Goal: Task Accomplishment & Management: Use online tool/utility

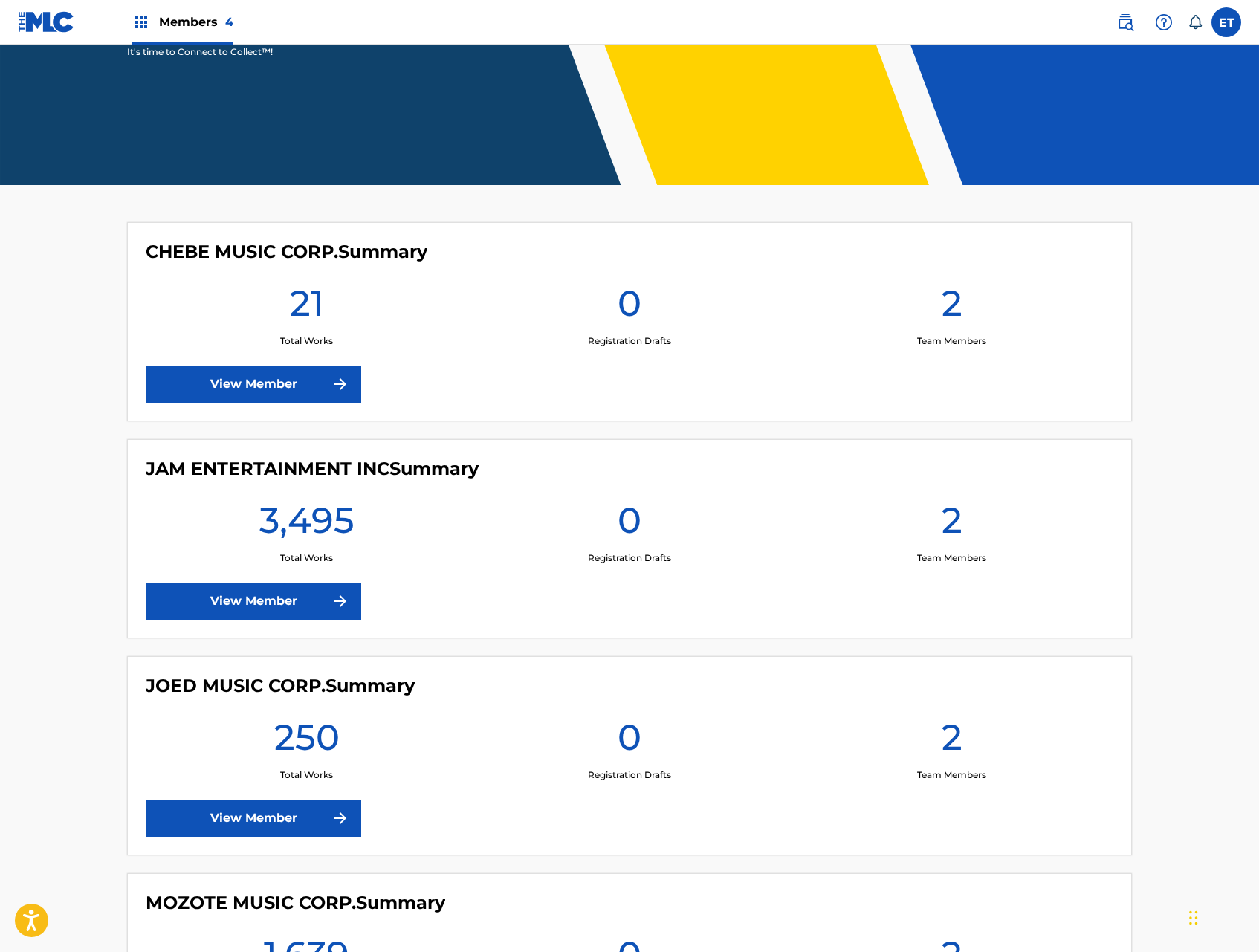
click at [272, 623] on div "JAM ENTERTAINMENT INC Summary 3,495 Total Works 0 Registration Drafts 2 Team Me…" at bounding box center [629, 539] width 1005 height 199
click at [275, 601] on link "View Member" at bounding box center [253, 601] width 215 height 37
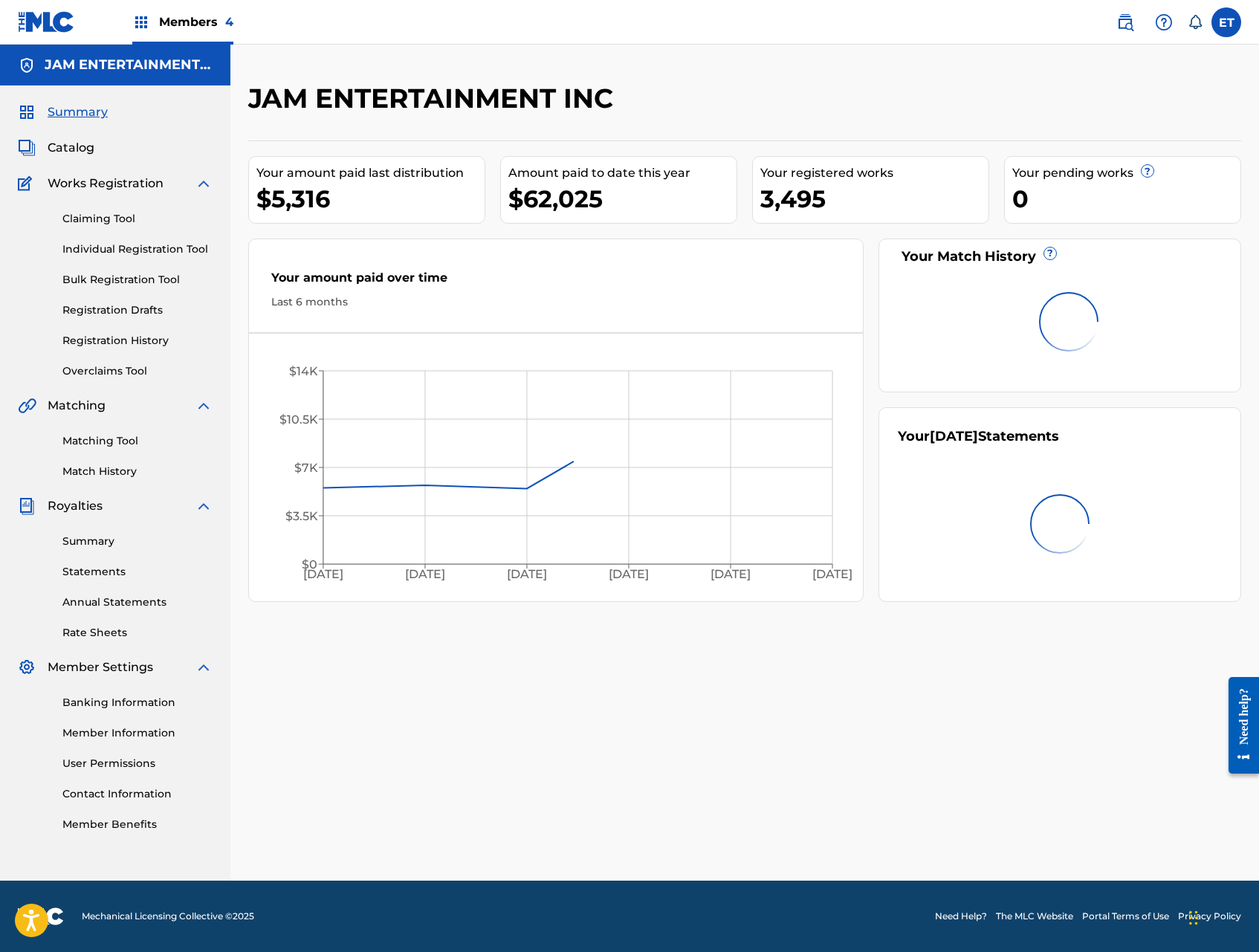
click at [101, 247] on link "Individual Registration Tool" at bounding box center [138, 249] width 151 height 16
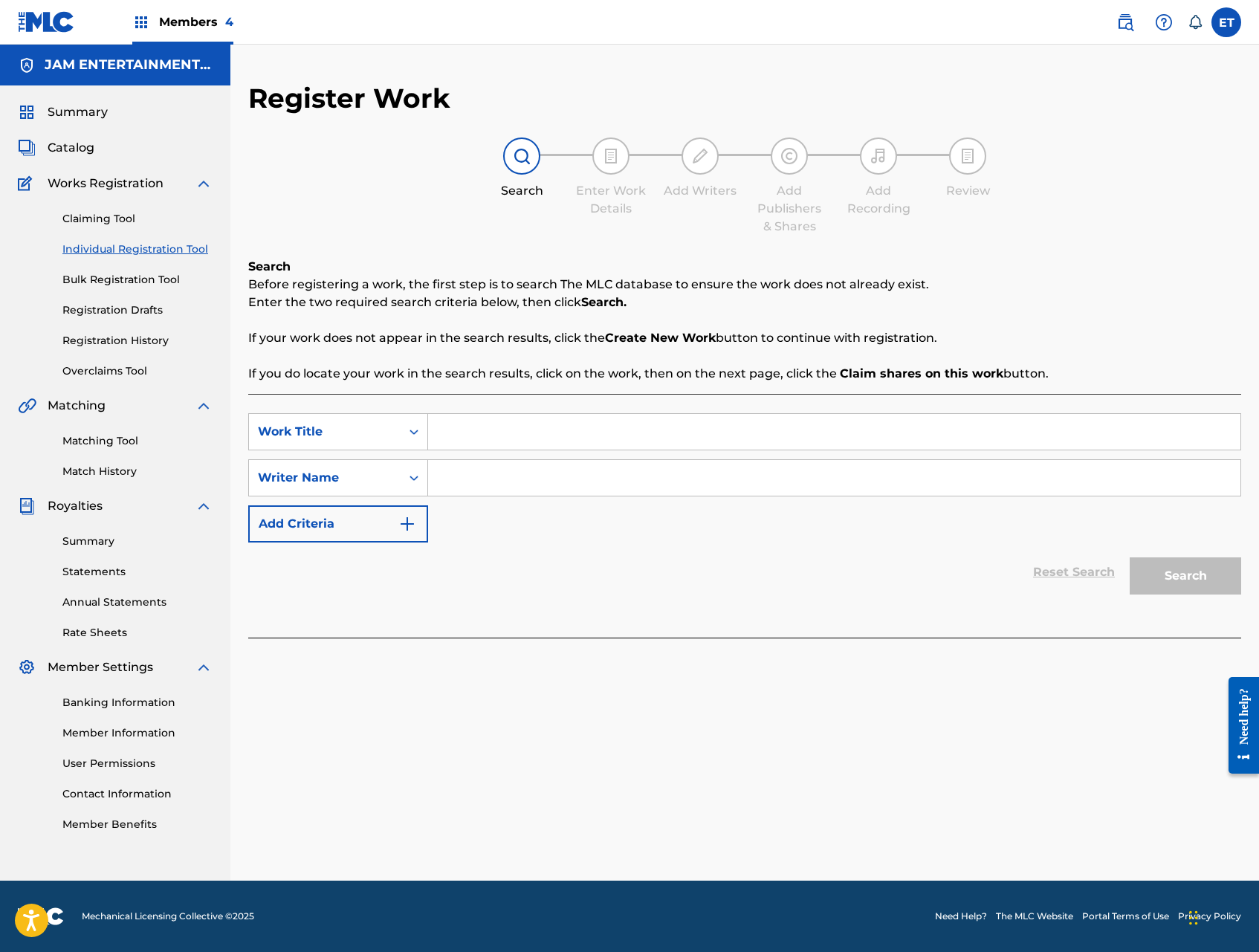
click at [446, 439] on input "Search Form" at bounding box center [834, 431] width 813 height 35
paste input "A BUSCAR LA MUERTE"
click at [446, 476] on div "a buscar la muerte" at bounding box center [723, 465] width 588 height 27
type input "a buscar la muerte"
click at [446, 476] on input "Search Form" at bounding box center [834, 478] width 813 height 35
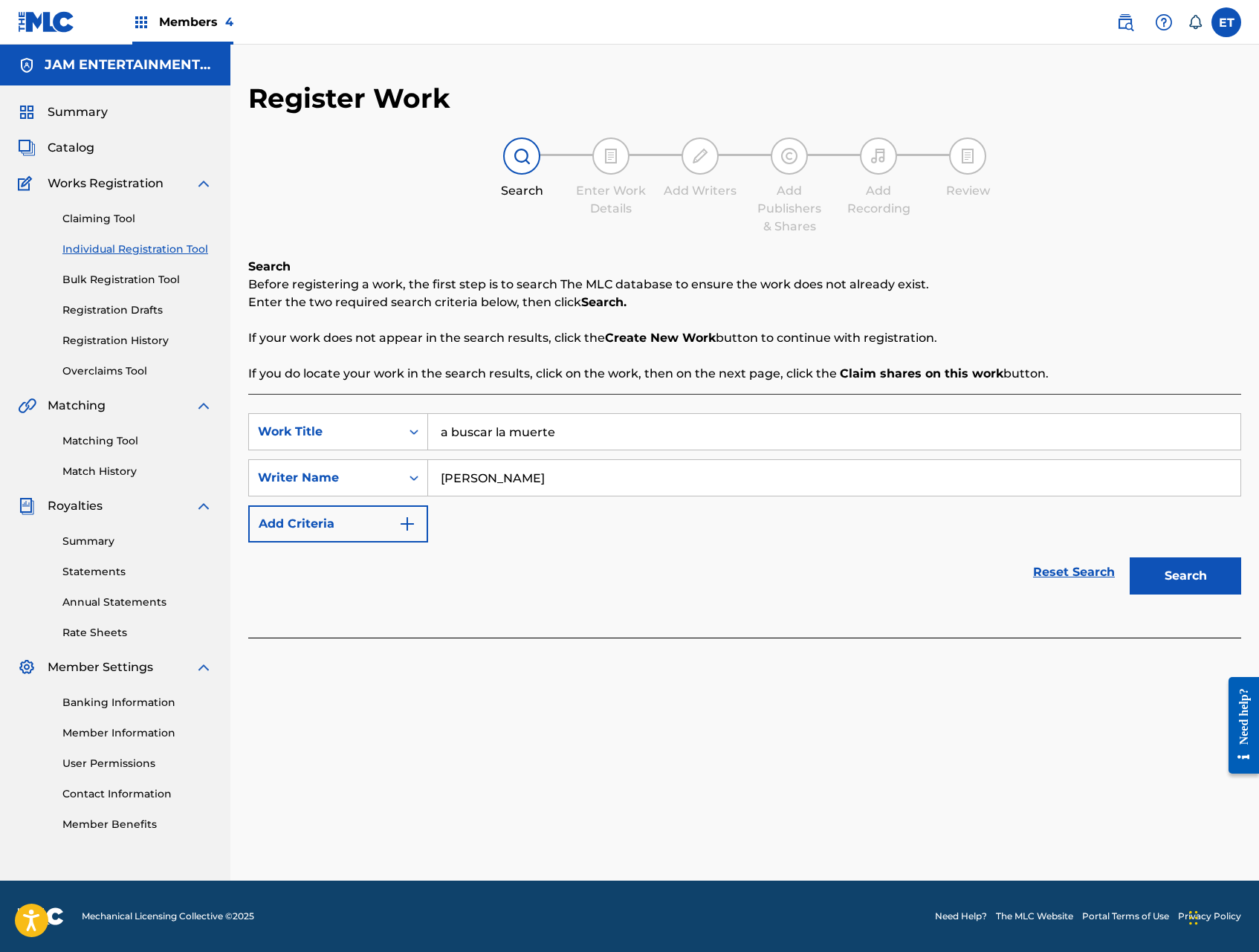
type input "[PERSON_NAME]"
click at [1130, 557] on button "Search" at bounding box center [1185, 576] width 112 height 37
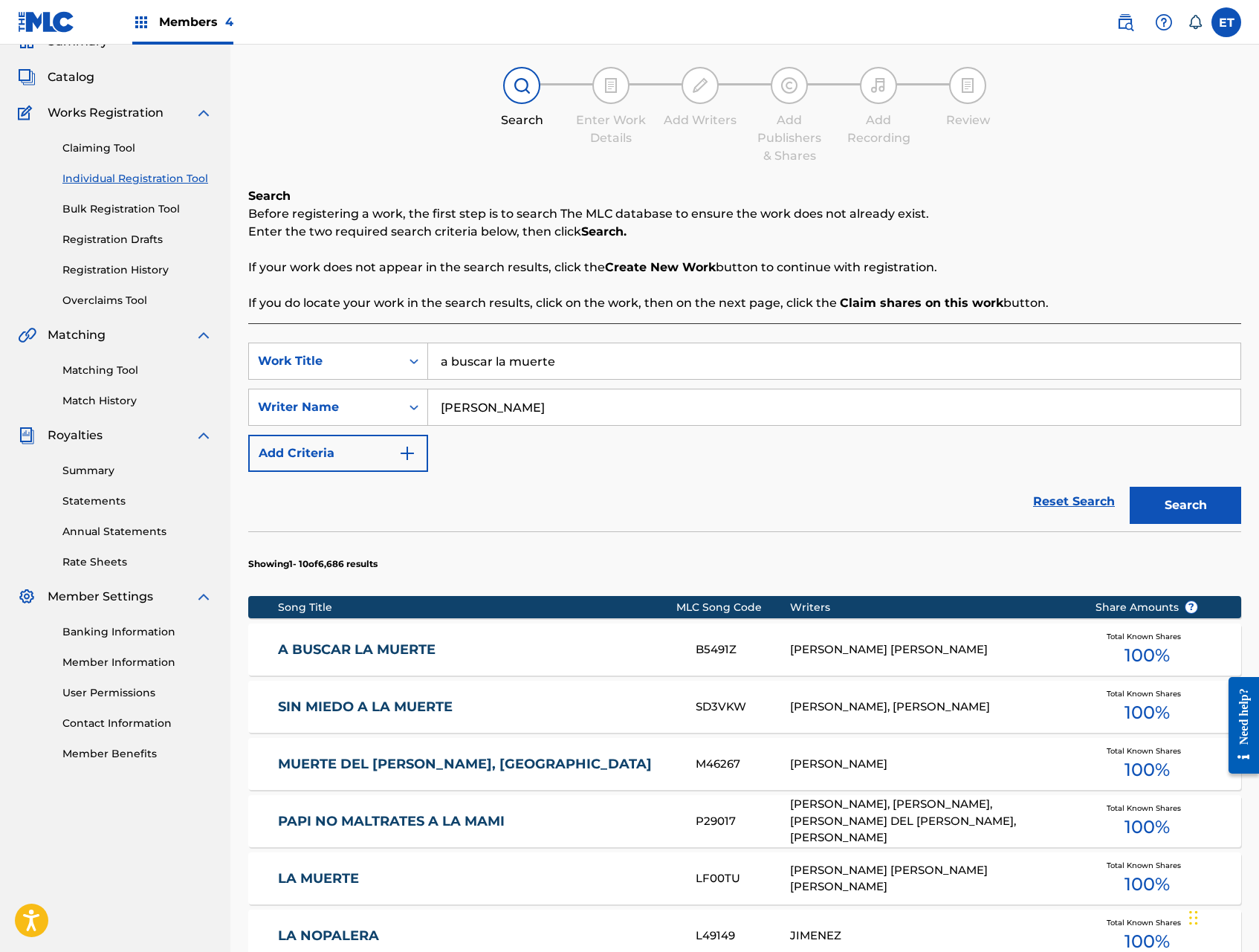
scroll to position [72, 0]
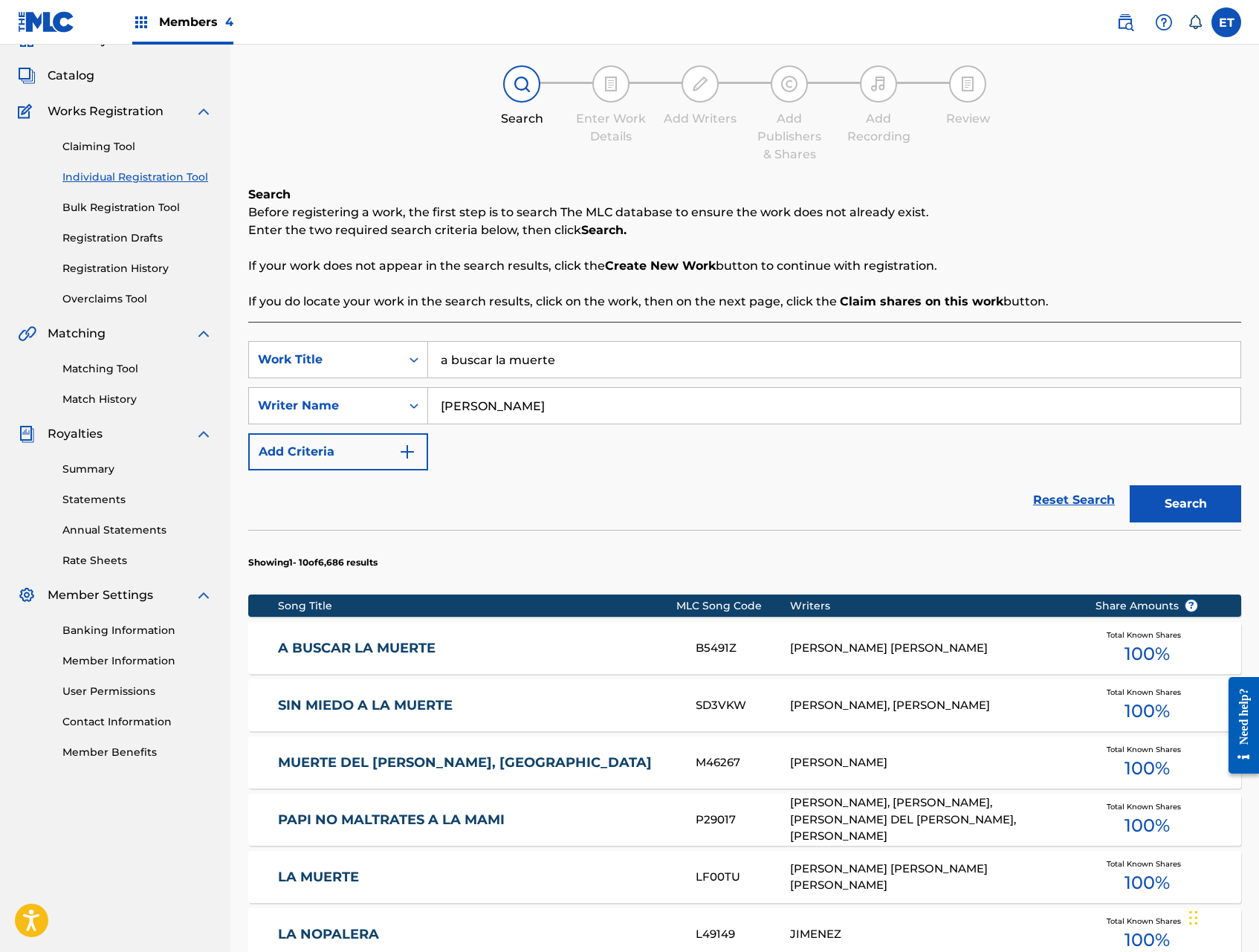
click at [347, 641] on link "A BUSCAR LA MUERTE" at bounding box center [477, 649] width 398 height 17
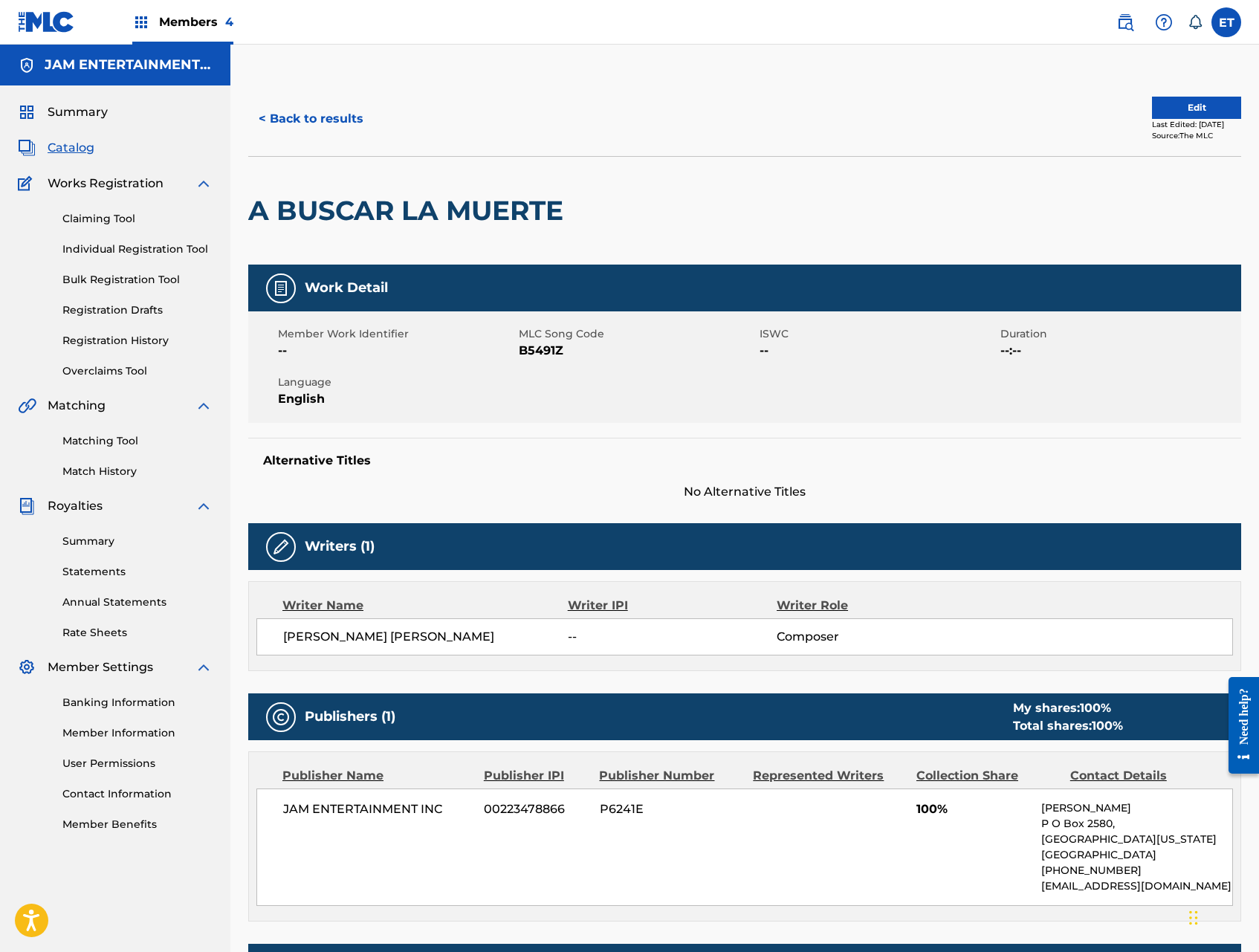
click at [293, 124] on button "< Back to results" at bounding box center [311, 119] width 125 height 37
